Goal: Task Accomplishment & Management: Complete application form

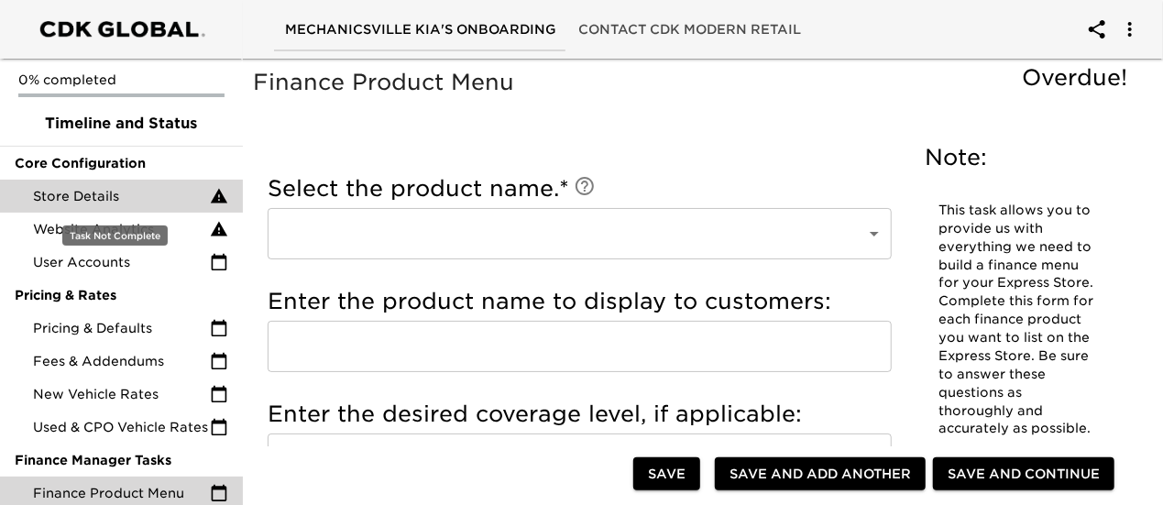
click at [64, 187] on span "Store Details" at bounding box center [121, 196] width 177 height 18
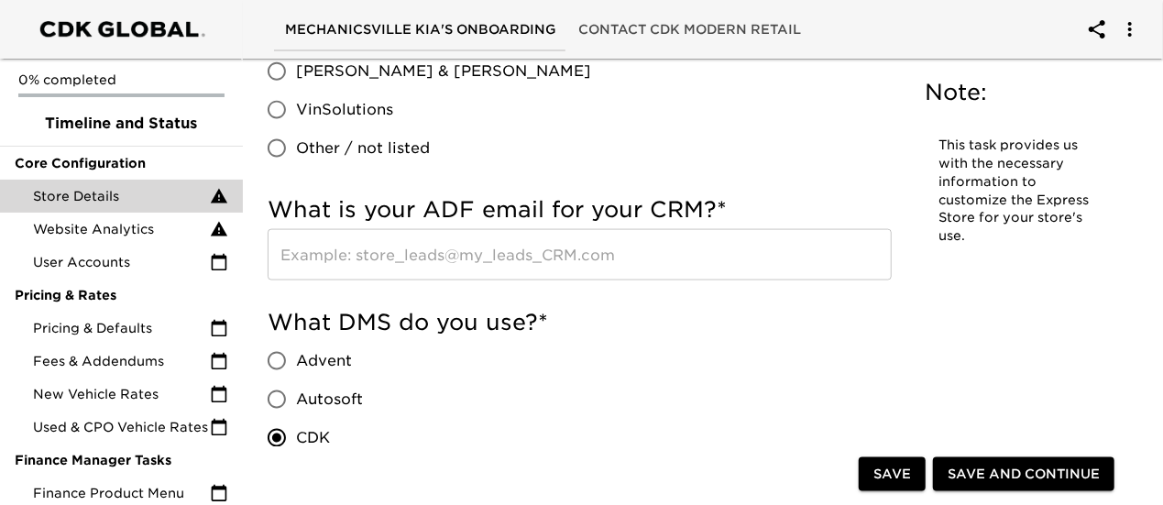
scroll to position [1222, 0]
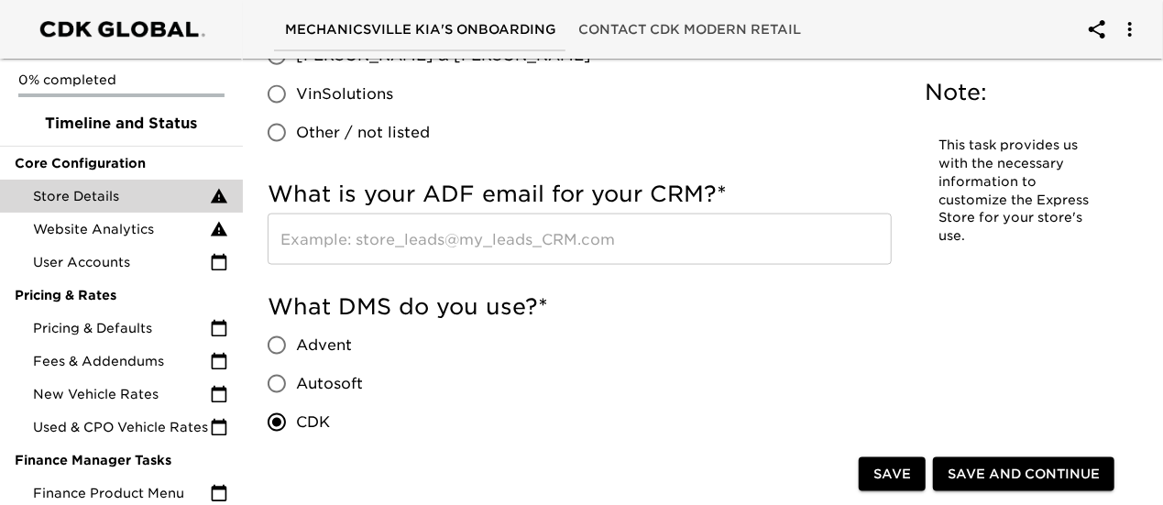
click at [495, 223] on input "text" at bounding box center [580, 239] width 624 height 51
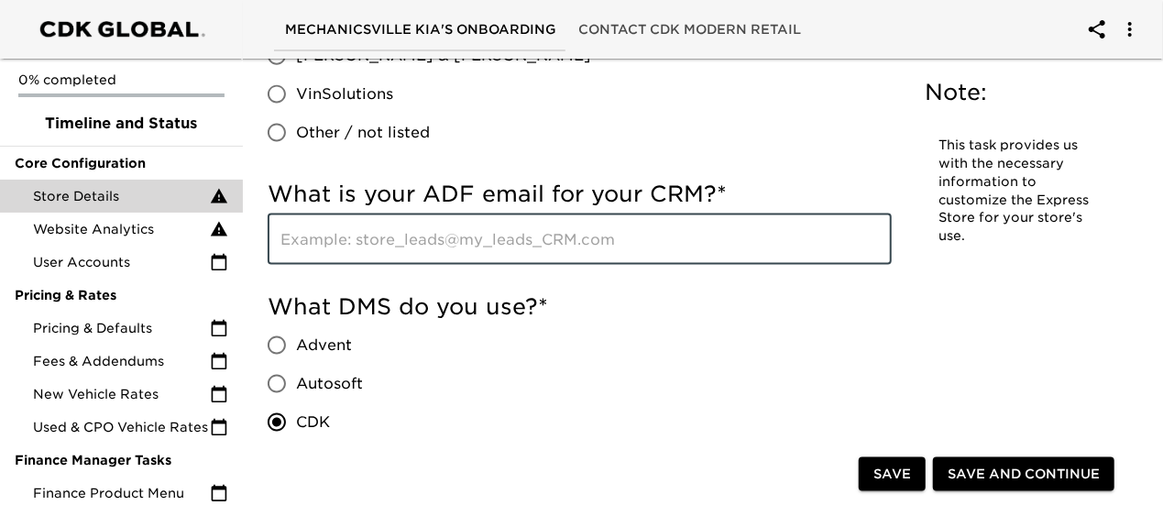
paste input "[EMAIL_ADDRESS][DOMAIN_NAME]"
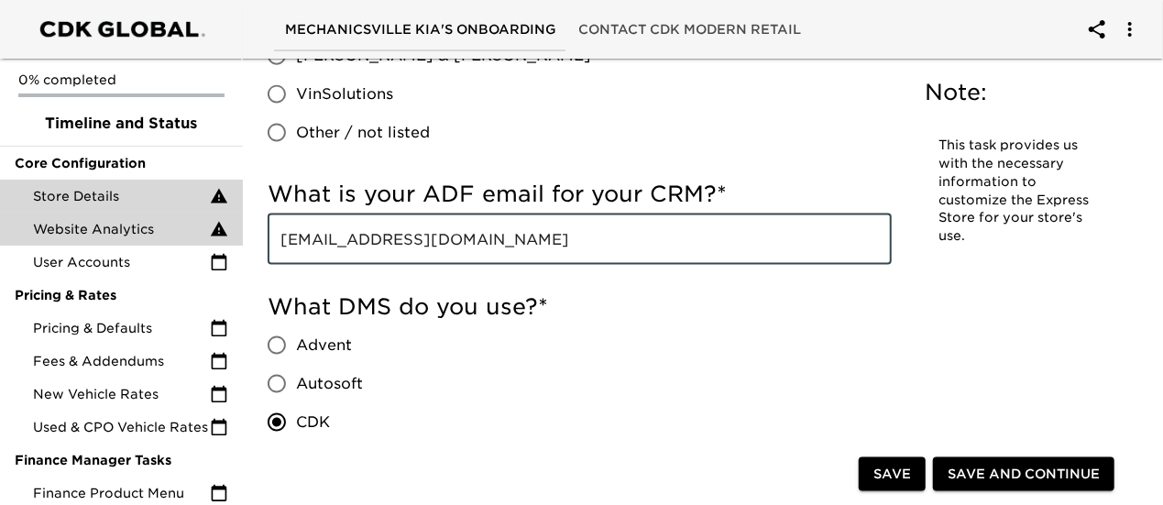
drag, startPoint x: 324, startPoint y: 236, endPoint x: 229, endPoint y: 236, distance: 95.3
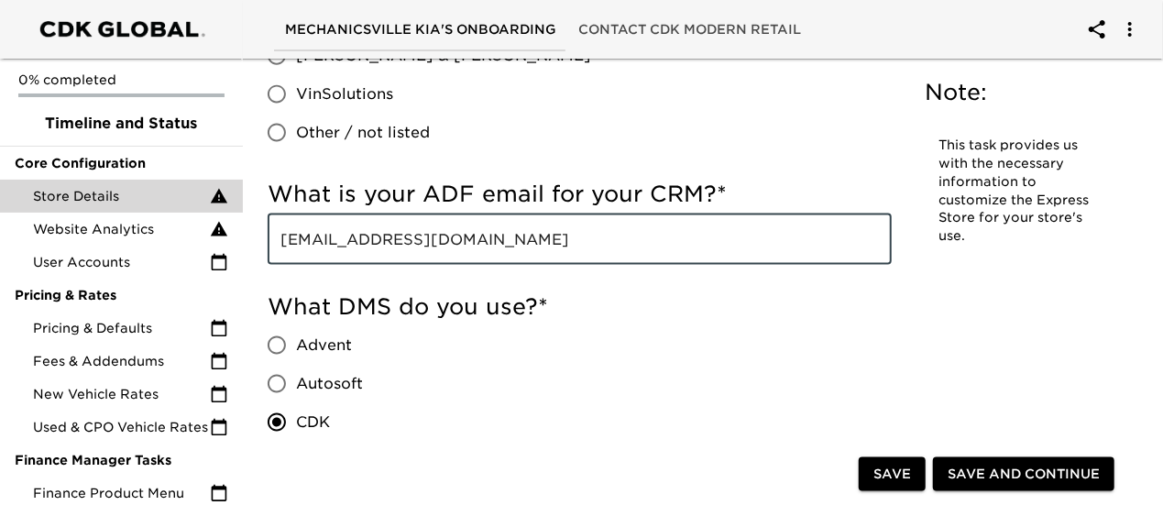
type input "[EMAIL_ADDRESS][DOMAIN_NAME]"
click at [883, 465] on span "Save" at bounding box center [892, 474] width 38 height 23
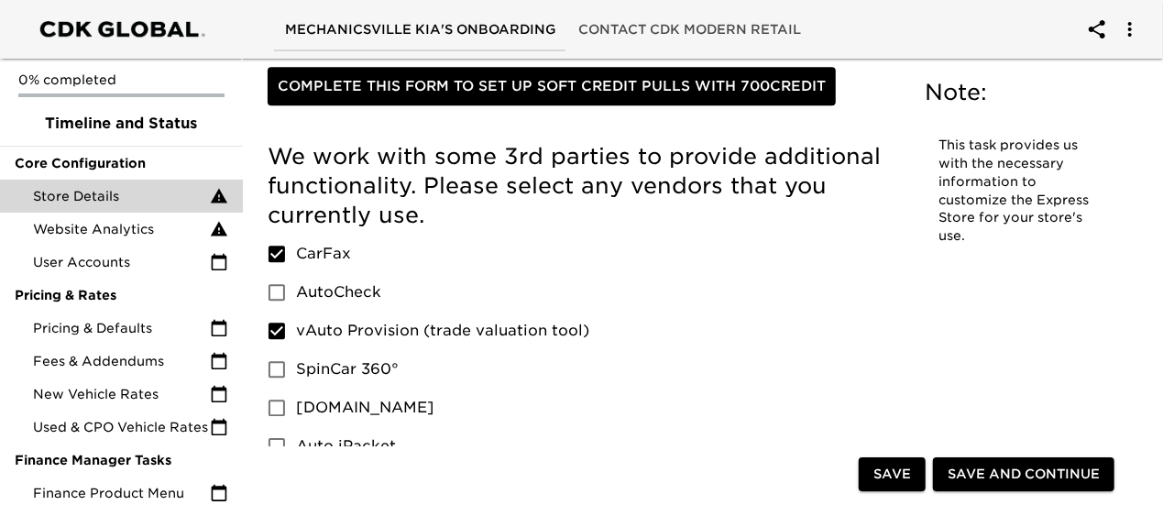
scroll to position [2639, 0]
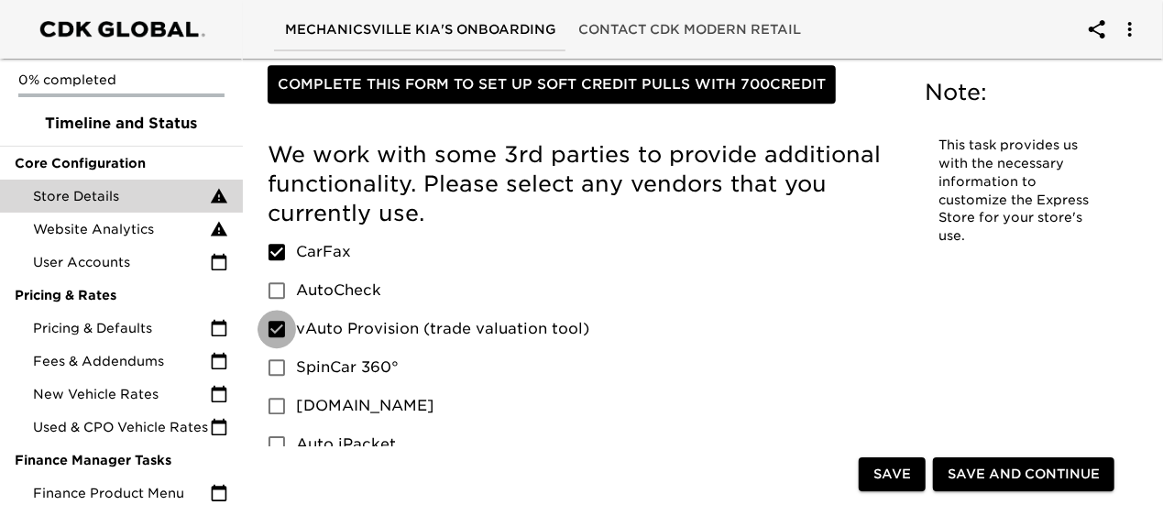
click at [280, 310] on input "vAuto Provision (trade valuation tool)" at bounding box center [277, 329] width 38 height 38
click at [276, 310] on input "vAuto Provision (trade valuation tool)" at bounding box center [277, 329] width 38 height 38
checkbox input "true"
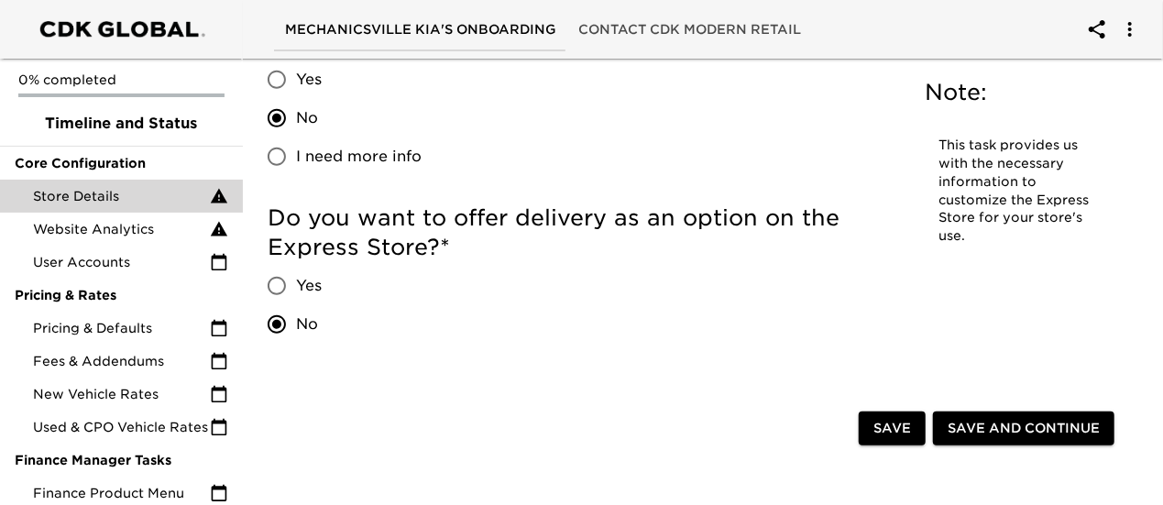
scroll to position [4106, 0]
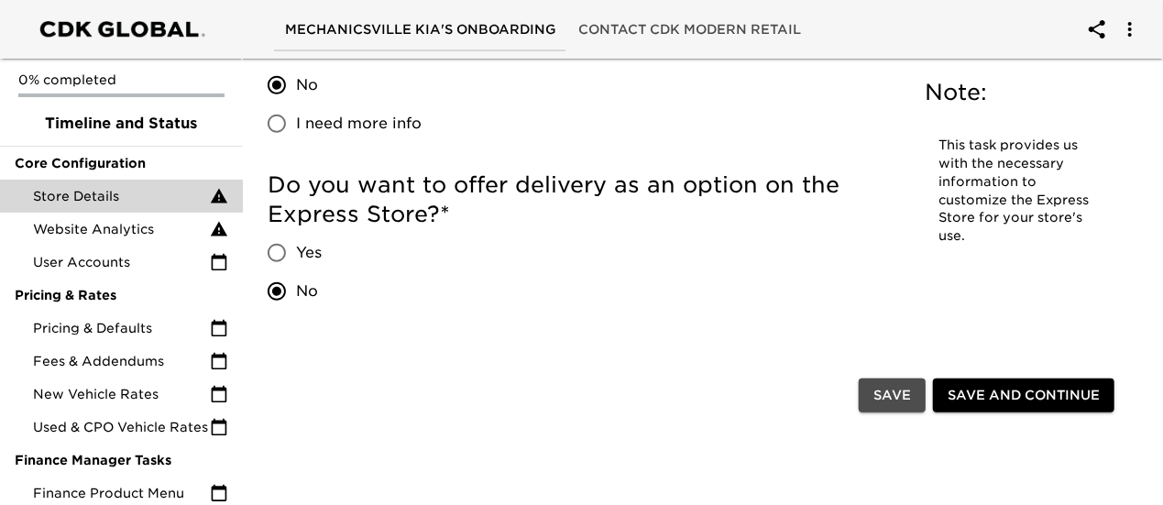
click at [898, 384] on span "Save" at bounding box center [892, 395] width 38 height 23
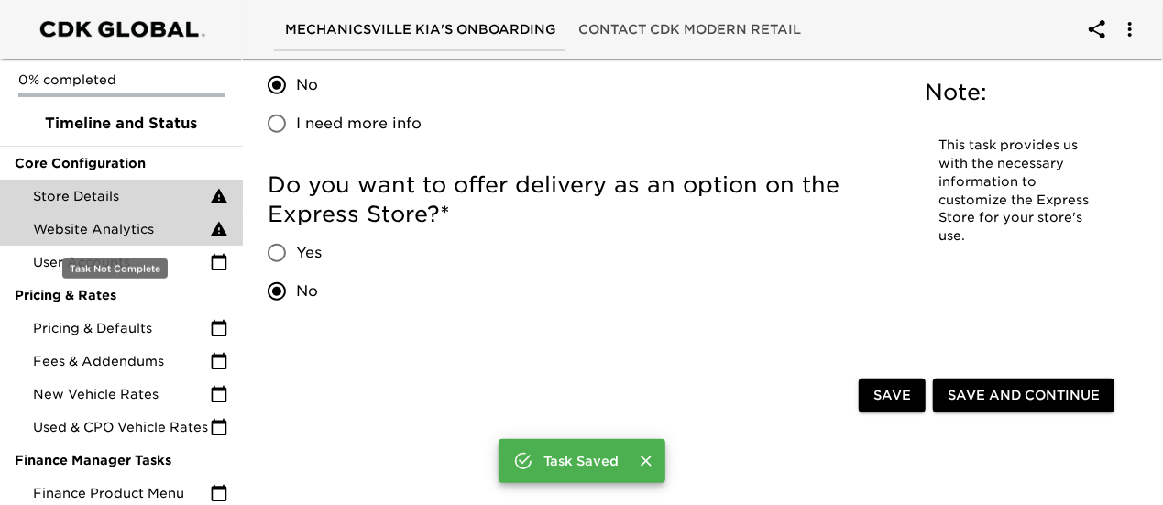
click at [104, 226] on span "Website Analytics" at bounding box center [121, 229] width 177 height 18
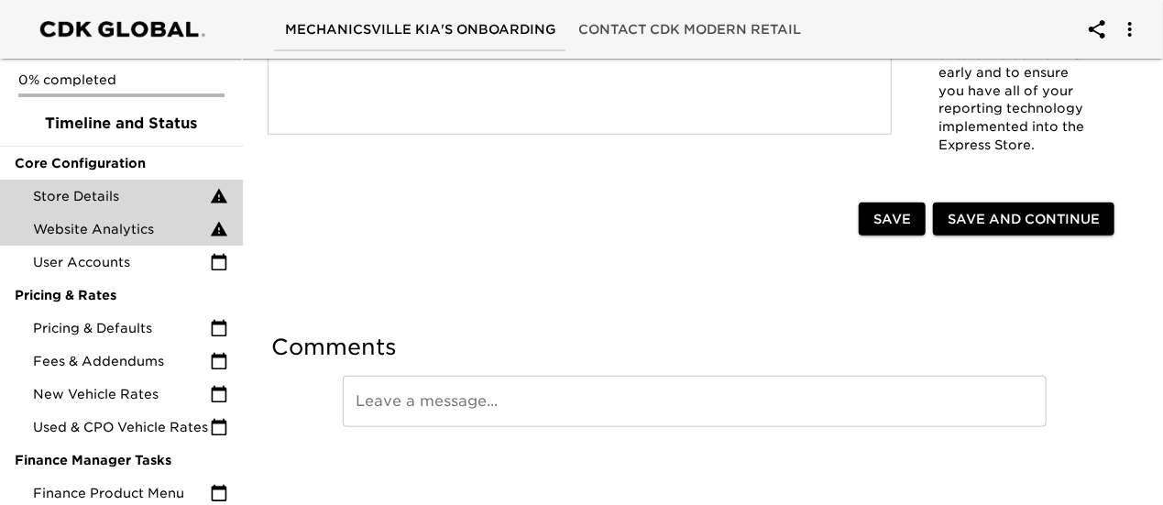
scroll to position [820, 0]
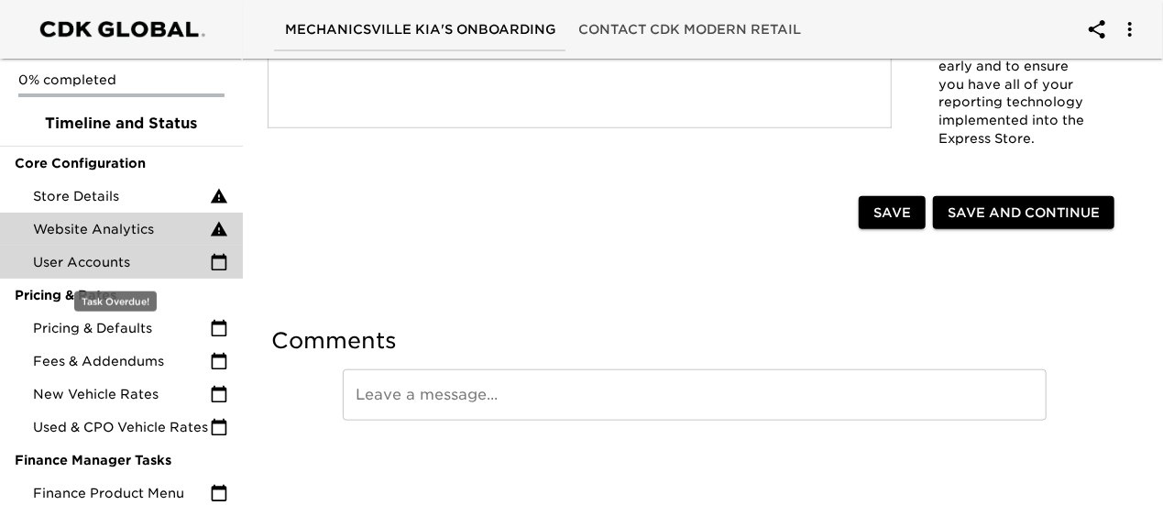
click at [58, 263] on span "User Accounts" at bounding box center [121, 262] width 177 height 18
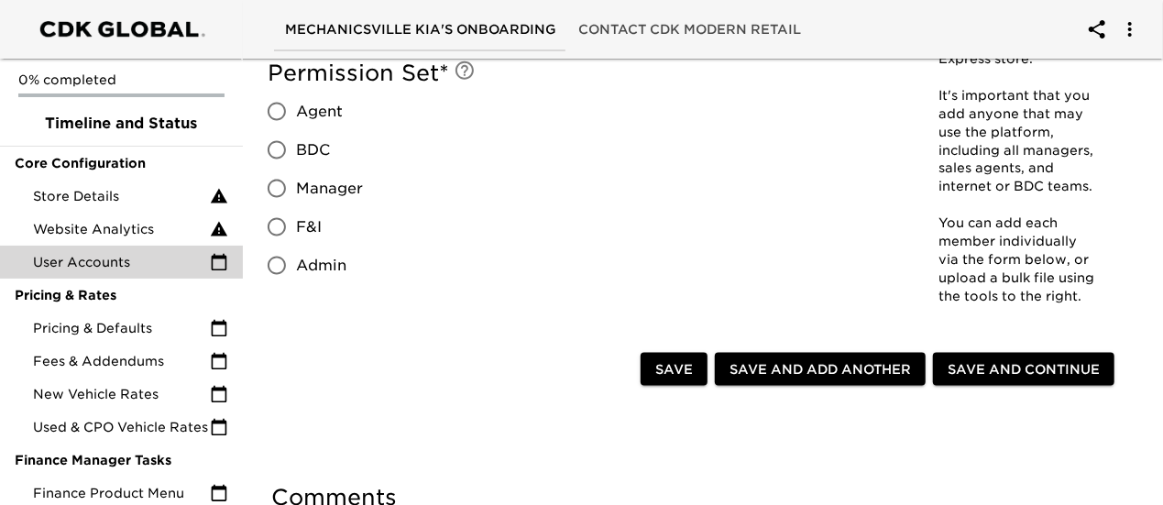
scroll to position [1222, 0]
